Goal: Information Seeking & Learning: Learn about a topic

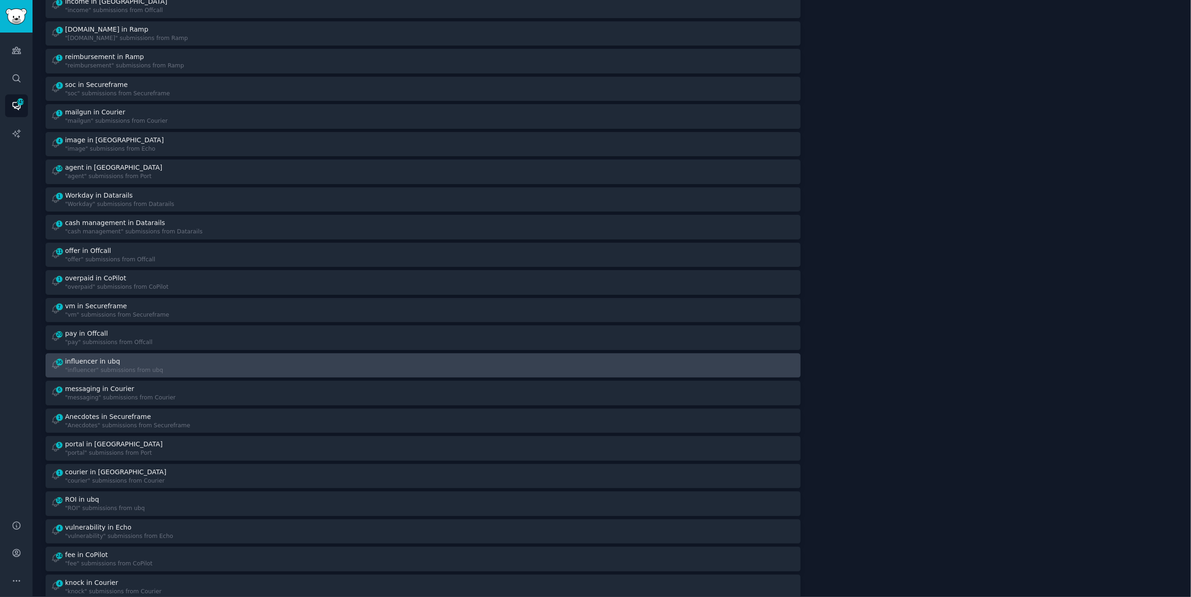
scroll to position [542, 0]
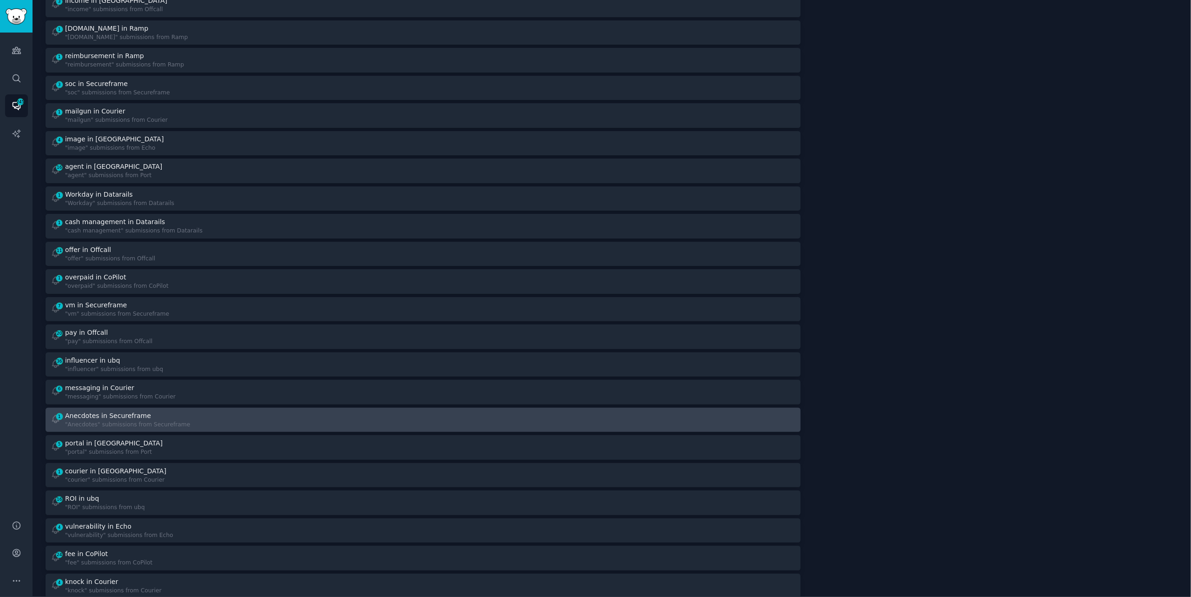
click at [194, 424] on div "1 Anecdotes in Secureframe "Anecdotes" submissions from Secureframe" at bounding box center [234, 420] width 366 height 18
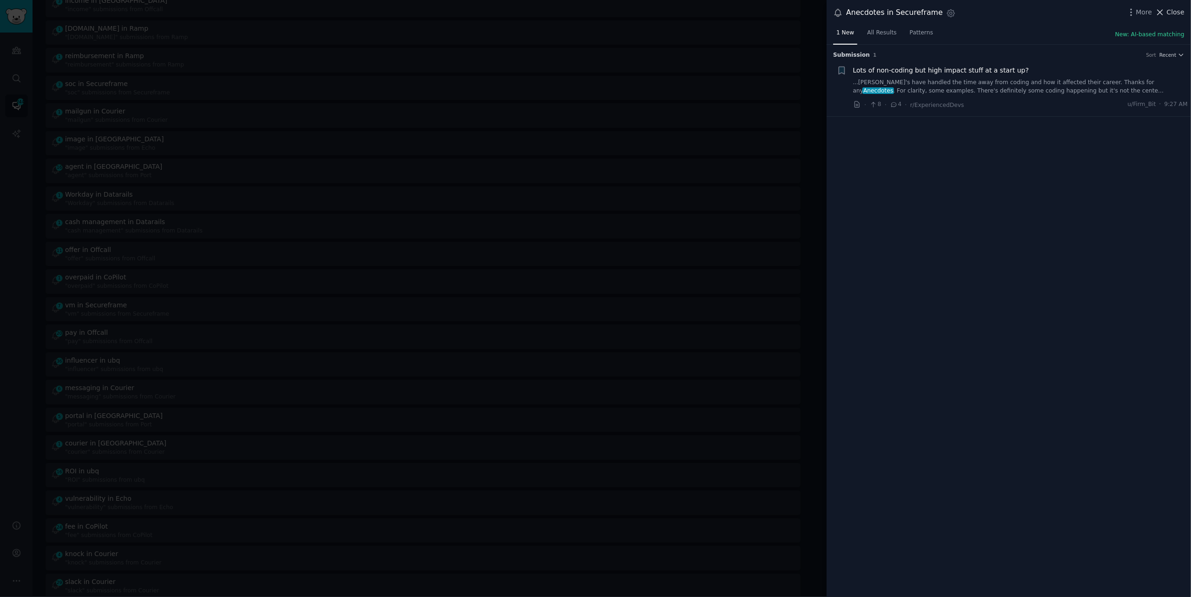
click at [1176, 7] on span "Close" at bounding box center [1176, 12] width 18 height 10
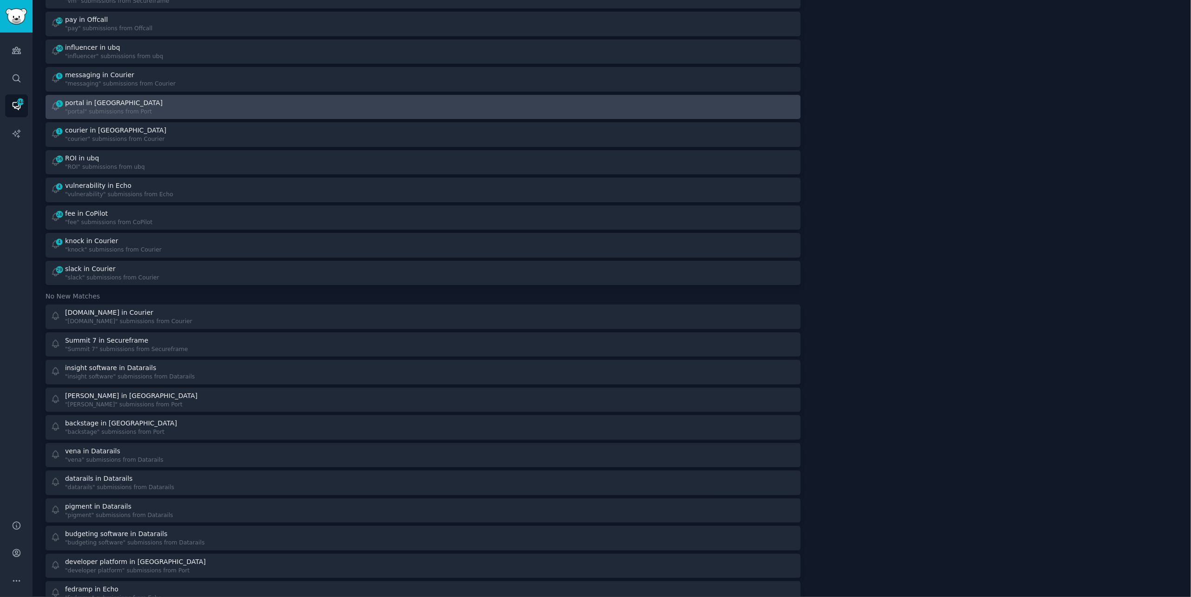
scroll to position [879, 0]
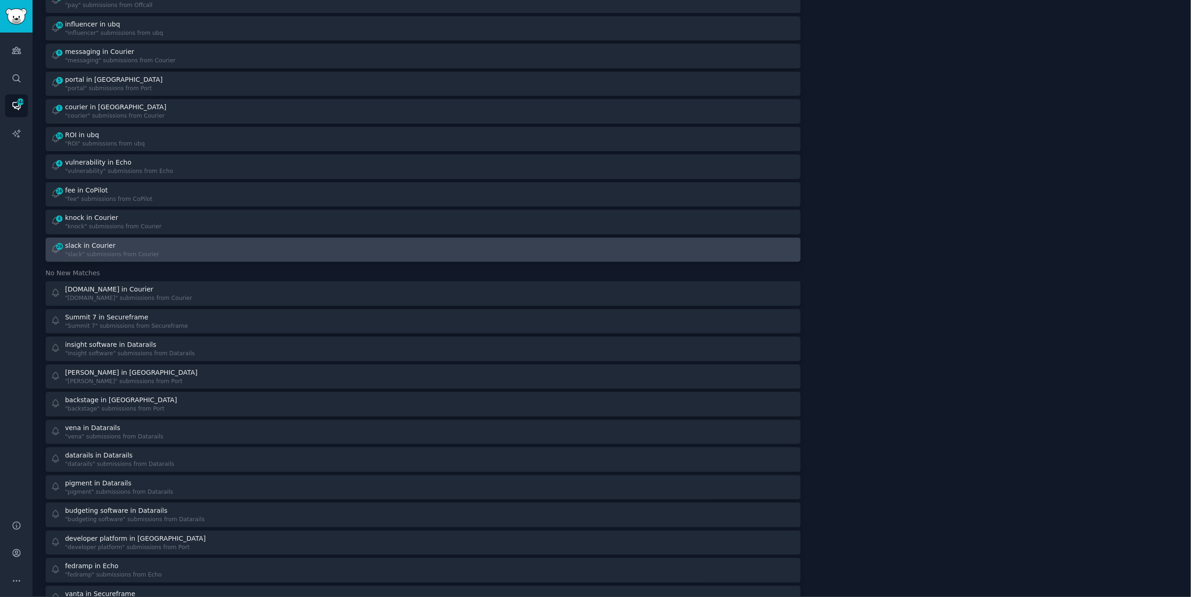
click at [390, 238] on link "29 slack in Courier "slack" submissions from Courier" at bounding box center [423, 250] width 755 height 25
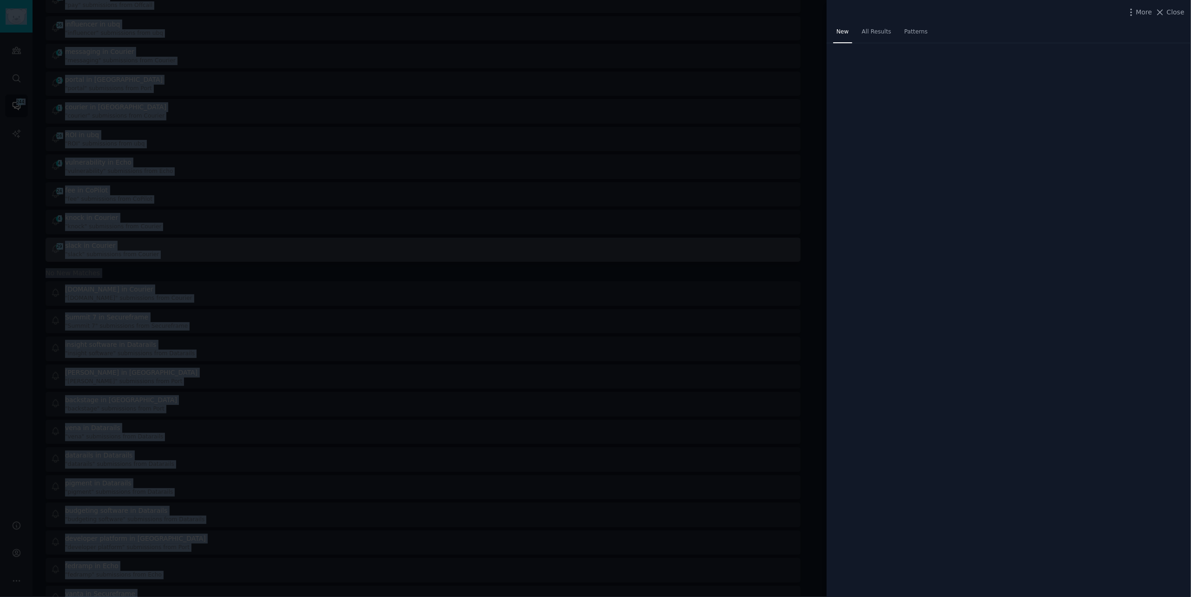
click at [390, 237] on div at bounding box center [595, 298] width 1191 height 597
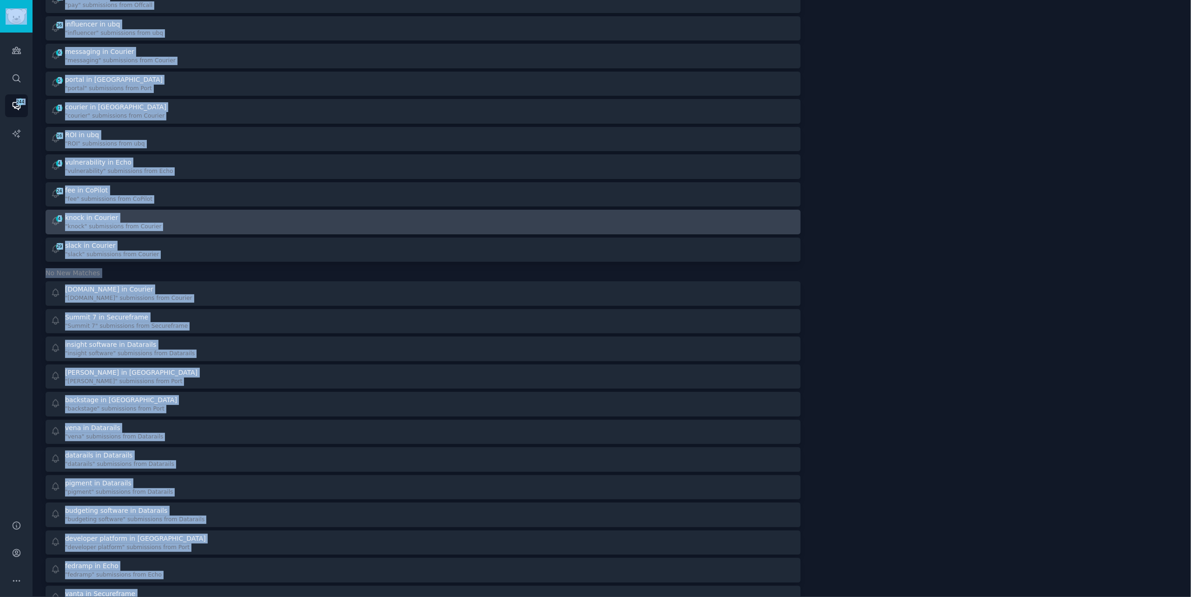
click at [383, 225] on div "4 knock in Courier "knock" submissions from Courier" at bounding box center [234, 222] width 366 height 18
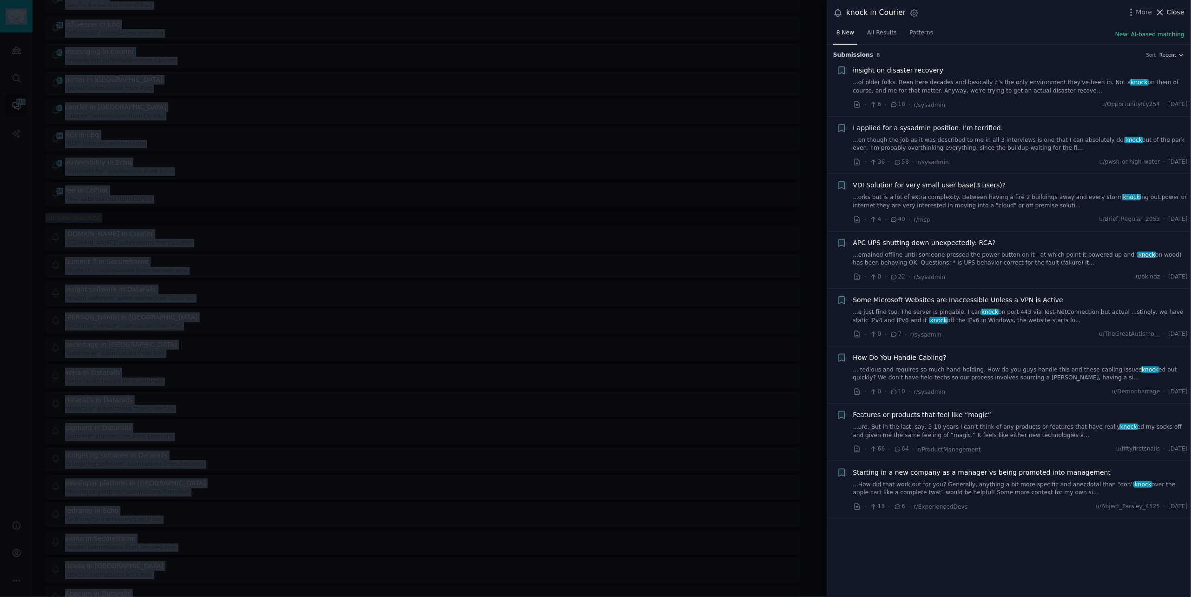
click at [1177, 11] on span "Close" at bounding box center [1176, 12] width 18 height 10
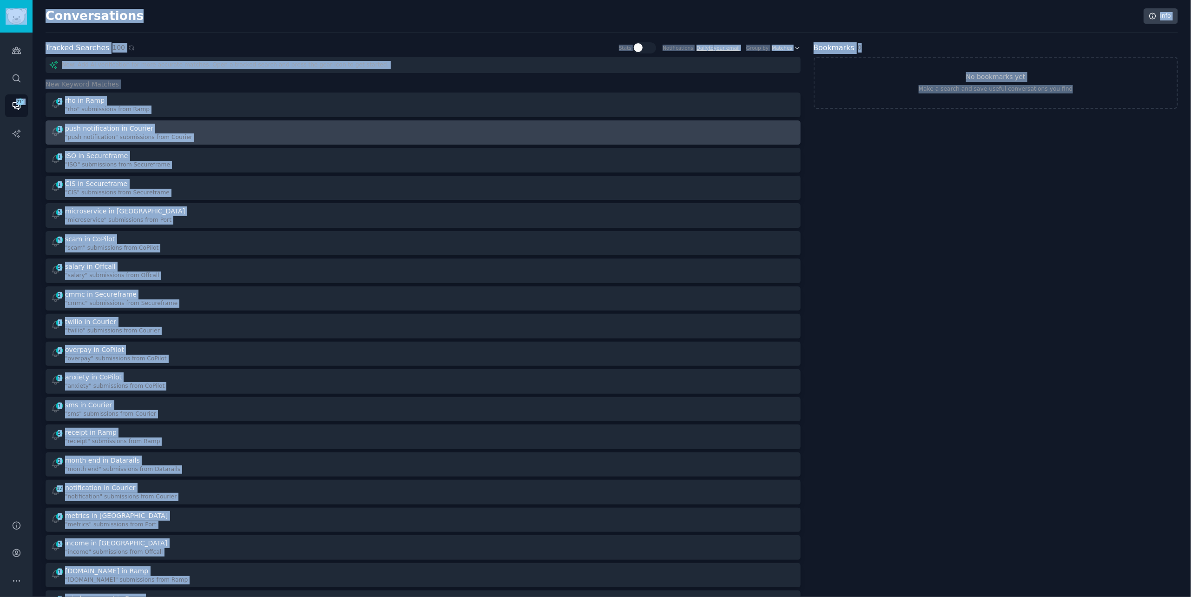
click at [526, 124] on div at bounding box center [613, 133] width 366 height 18
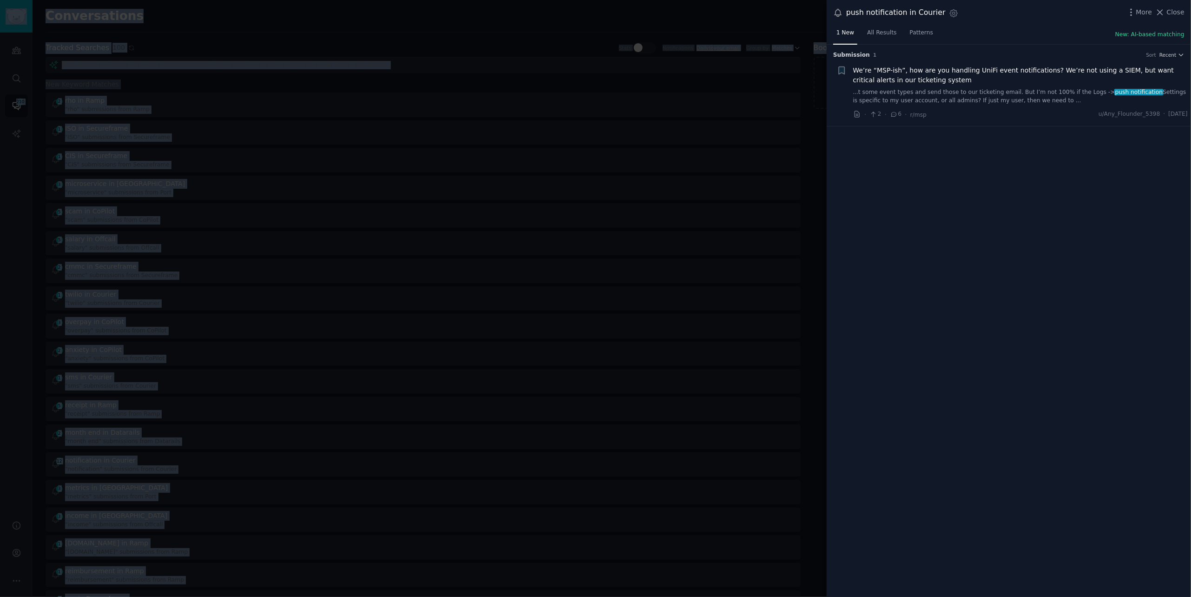
click at [1004, 90] on link "...t some event types and send those to our ticketing email. But I’m not 100% i…" at bounding box center [1020, 96] width 335 height 16
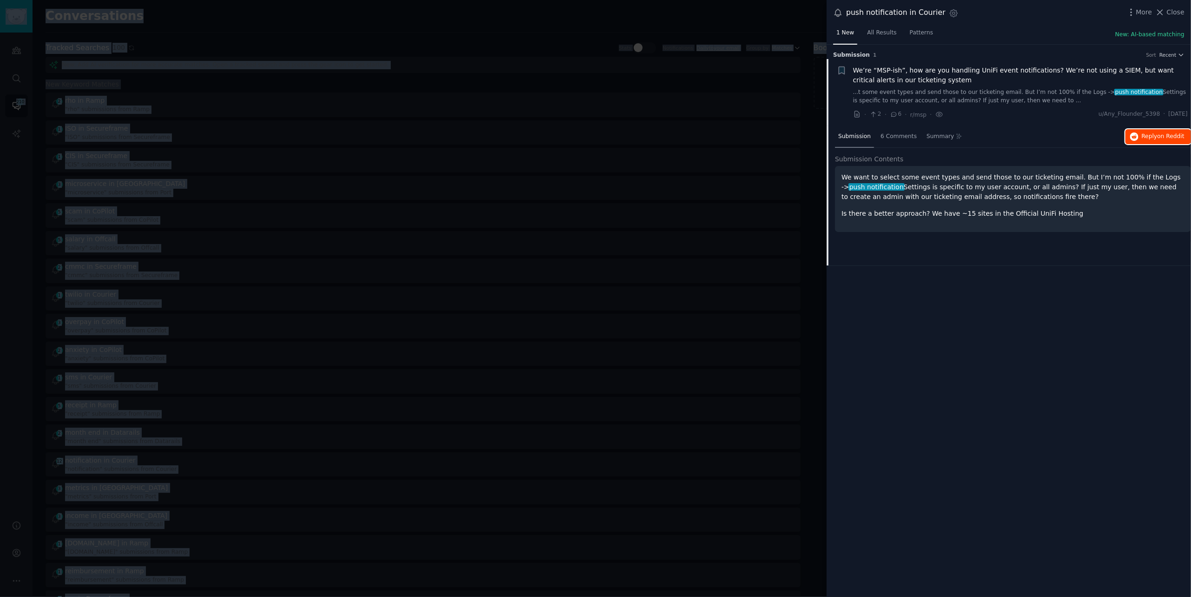
click at [1134, 135] on icon "button" at bounding box center [1135, 136] width 8 height 8
